Goal: Transaction & Acquisition: Purchase product/service

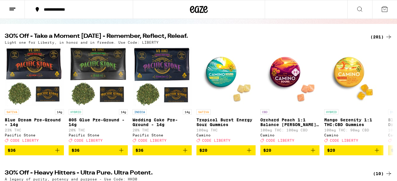
scroll to position [53, 0]
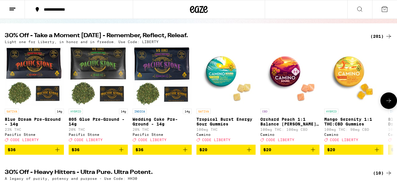
click at [386, 108] on button at bounding box center [389, 101] width 17 height 17
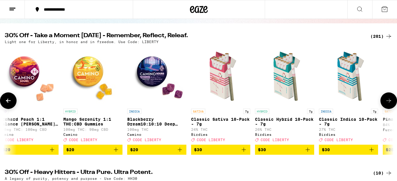
scroll to position [0, 323]
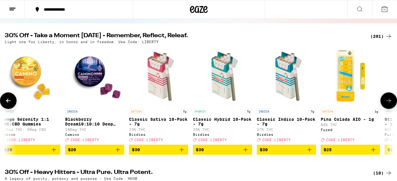
click at [385, 107] on button at bounding box center [389, 101] width 17 height 17
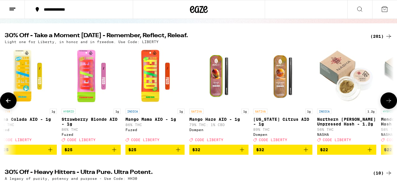
click at [385, 107] on button at bounding box center [389, 101] width 17 height 17
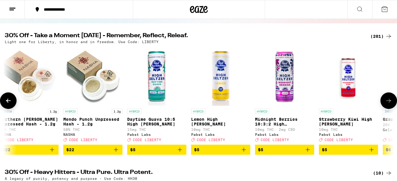
scroll to position [0, 970]
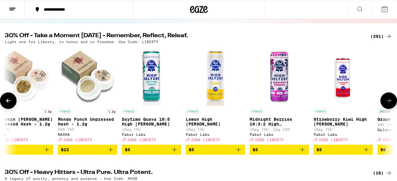
click at [385, 107] on button at bounding box center [389, 101] width 17 height 17
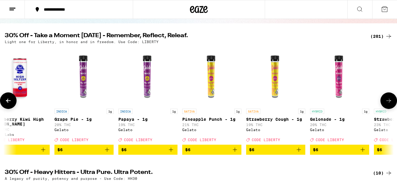
click at [385, 107] on button at bounding box center [389, 101] width 17 height 17
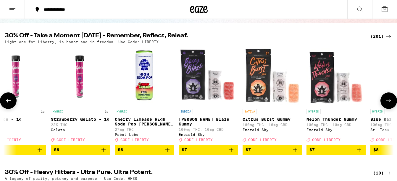
click at [385, 107] on button at bounding box center [389, 101] width 17 height 17
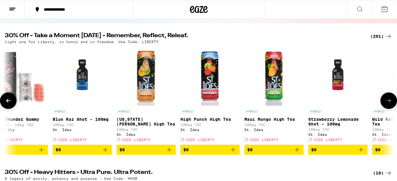
scroll to position [0, 1940]
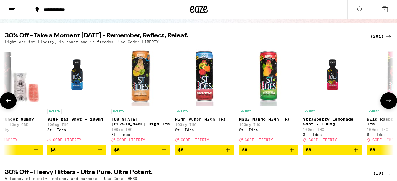
click at [9, 99] on button at bounding box center [8, 101] width 17 height 17
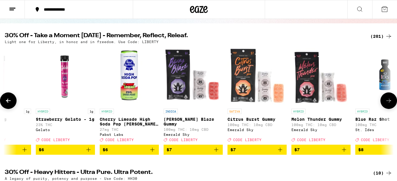
scroll to position [0, 1616]
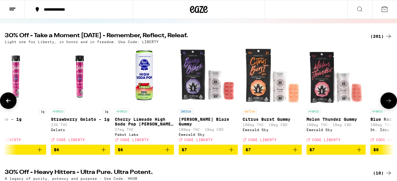
click at [137, 152] on span "$6" at bounding box center [144, 150] width 53 height 7
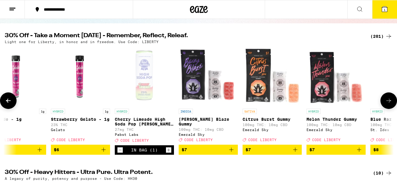
scroll to position [72, 0]
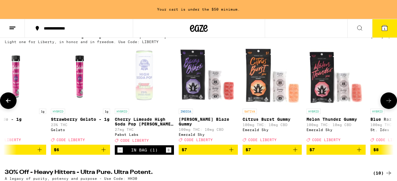
click at [168, 152] on icon "Increment" at bounding box center [168, 150] width 3 height 3
click at [170, 154] on icon "Increment" at bounding box center [168, 150] width 5 height 7
click at [383, 101] on button at bounding box center [389, 101] width 17 height 17
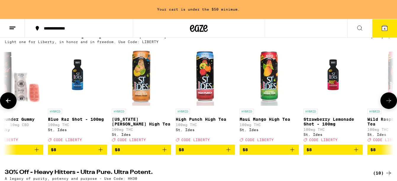
scroll to position [0, 1940]
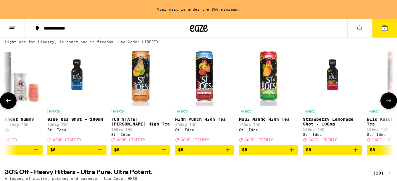
click at [383, 101] on button at bounding box center [389, 101] width 17 height 17
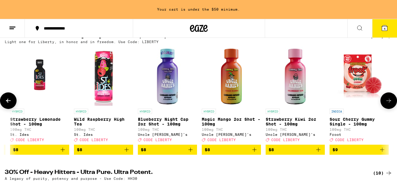
scroll to position [0, 2263]
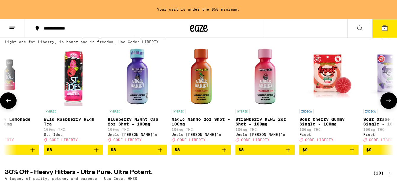
click at [383, 101] on button at bounding box center [389, 101] width 17 height 17
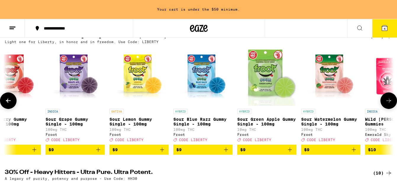
scroll to position [0, 2586]
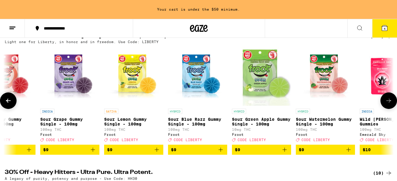
click at [383, 101] on button at bounding box center [389, 101] width 17 height 17
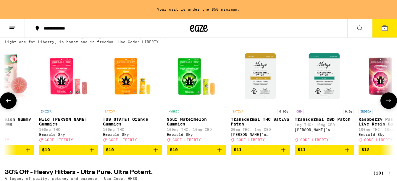
scroll to position [0, 2910]
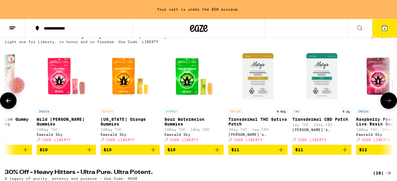
click at [384, 102] on button at bounding box center [389, 101] width 17 height 17
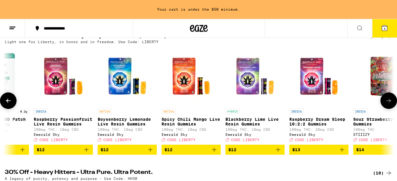
scroll to position [0, 3233]
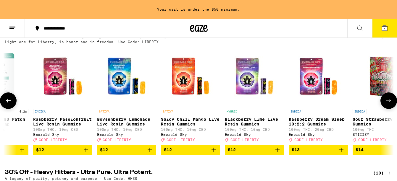
click at [140, 154] on span "$12" at bounding box center [126, 150] width 53 height 7
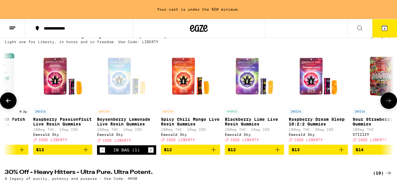
click at [250, 154] on span "$12" at bounding box center [254, 150] width 53 height 7
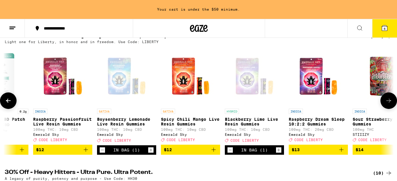
click at [168, 152] on span "$12" at bounding box center [168, 150] width 8 height 5
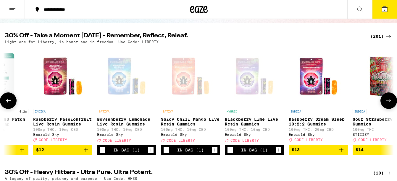
click at [69, 152] on span "$12" at bounding box center [62, 150] width 53 height 7
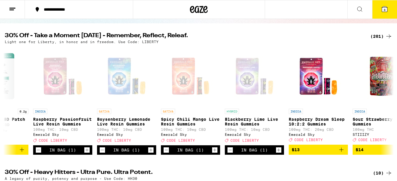
click at [381, 9] on icon at bounding box center [384, 9] width 7 height 7
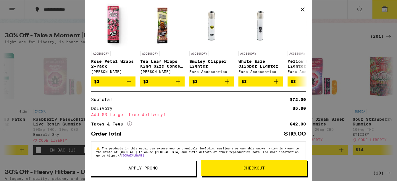
scroll to position [136, 0]
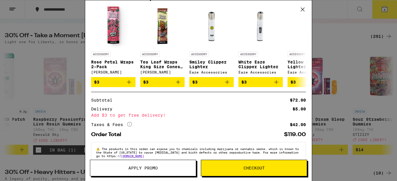
click at [145, 168] on span "Apply Promo" at bounding box center [142, 168] width 29 height 4
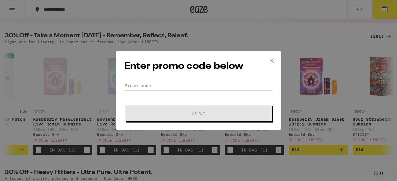
click at [139, 89] on input "Promo Code" at bounding box center [198, 85] width 149 height 9
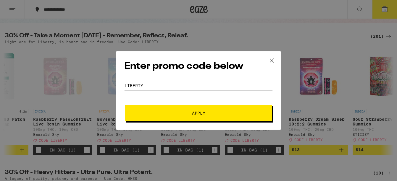
type input "LIBERTY"
click at [180, 106] on button "Apply" at bounding box center [198, 113] width 147 height 17
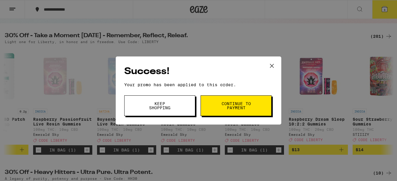
click at [239, 110] on span "Continue to payment" at bounding box center [236, 106] width 30 height 8
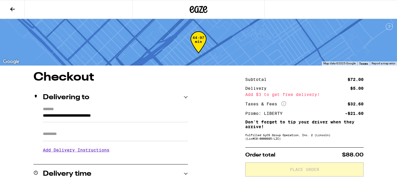
click at [12, 4] on button at bounding box center [12, 9] width 25 height 19
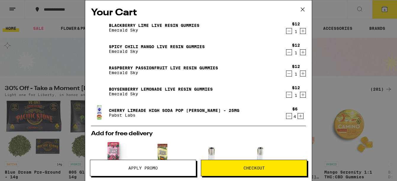
click at [300, 117] on icon "Increment" at bounding box center [300, 116] width 5 height 7
click at [235, 162] on button "Checkout" at bounding box center [254, 168] width 106 height 17
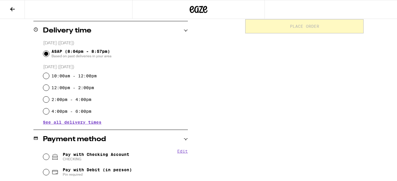
scroll to position [143, 0]
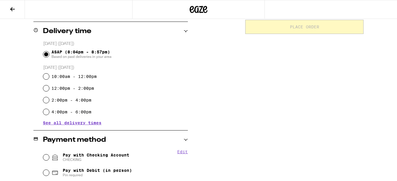
click at [88, 155] on span "Pay with Checking Account CHECKING" at bounding box center [96, 157] width 67 height 9
click at [49, 155] on input "Pay with Checking Account CHECKING" at bounding box center [46, 158] width 6 height 6
radio input "true"
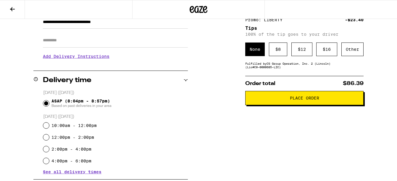
scroll to position [94, 0]
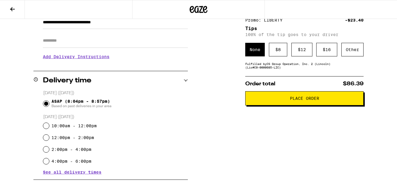
click at [353, 54] on div "Other" at bounding box center [353, 50] width 22 height 14
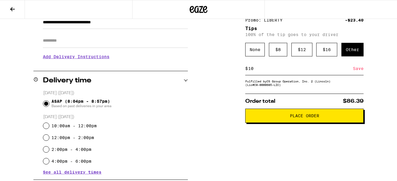
type input "10"
click at [287, 112] on button "Place Order" at bounding box center [304, 116] width 118 height 14
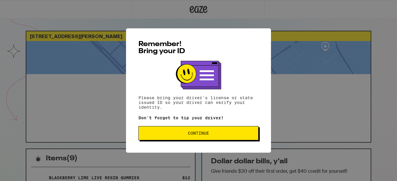
click at [252, 136] on span "Continue" at bounding box center [199, 133] width 110 height 4
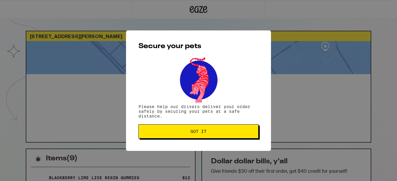
click at [252, 136] on button "Got it" at bounding box center [199, 132] width 120 height 14
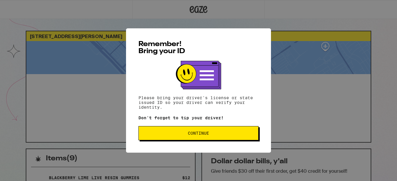
click at [173, 139] on button "Continue" at bounding box center [199, 133] width 120 height 14
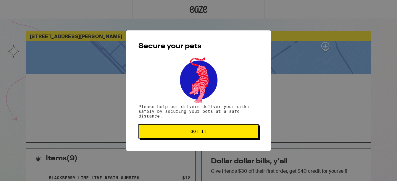
click at [176, 136] on button "Got it" at bounding box center [199, 132] width 120 height 14
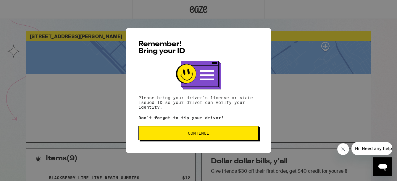
click at [176, 135] on span "Continue" at bounding box center [199, 133] width 110 height 4
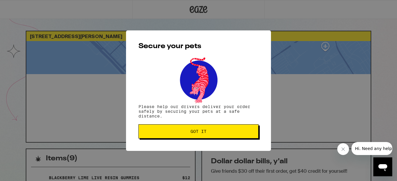
click at [176, 135] on button "Got it" at bounding box center [199, 132] width 120 height 14
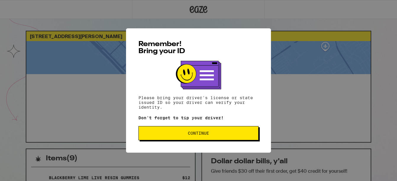
click at [194, 134] on span "Continue" at bounding box center [198, 133] width 21 height 4
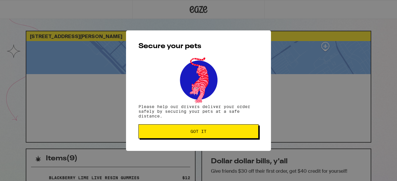
click at [194, 134] on span "Got it" at bounding box center [199, 132] width 16 height 4
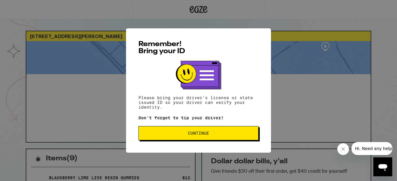
click at [224, 138] on button "Continue" at bounding box center [199, 133] width 120 height 14
